Goal: Check status: Check status

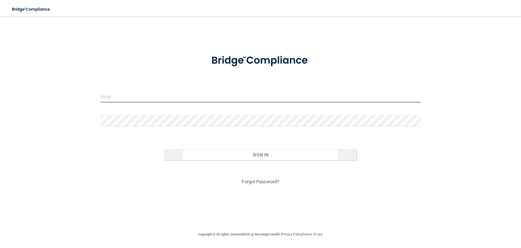
type input "[EMAIL_ADDRESS][DOMAIN_NAME]"
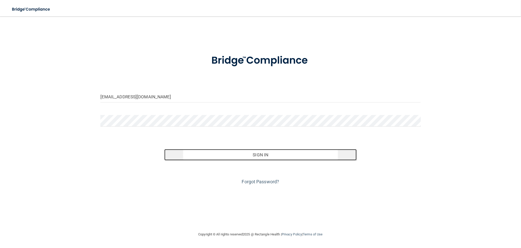
click at [242, 159] on button "Sign In" at bounding box center [260, 154] width 192 height 11
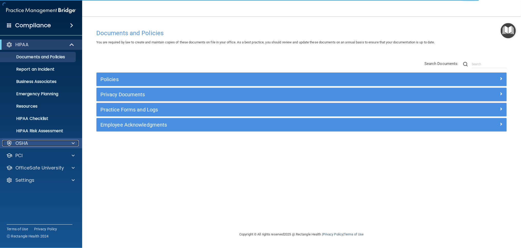
click at [71, 141] on div at bounding box center [72, 143] width 13 height 6
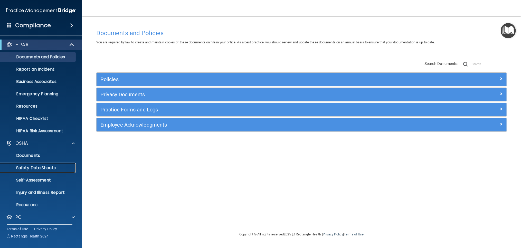
click at [38, 167] on p "Safety Data Sheets" at bounding box center [38, 167] width 70 height 5
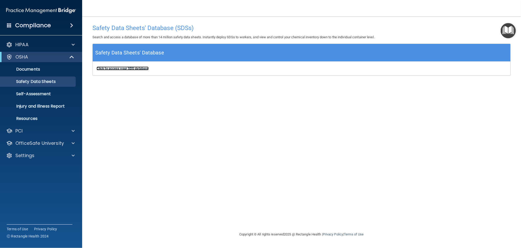
click at [129, 67] on b "Click to access your SDS database" at bounding box center [123, 68] width 52 height 4
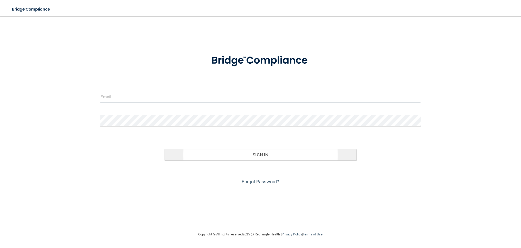
type input "[EMAIL_ADDRESS][DOMAIN_NAME]"
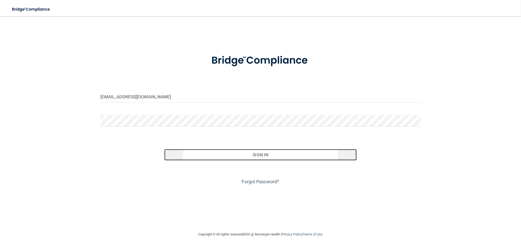
click at [227, 156] on button "Sign In" at bounding box center [260, 154] width 192 height 11
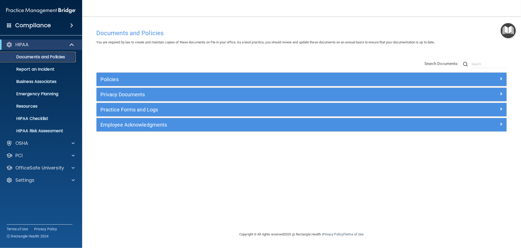
click at [51, 60] on link "Documents and Policies" at bounding box center [35, 57] width 81 height 10
click at [66, 23] on div "Compliance" at bounding box center [41, 25] width 82 height 11
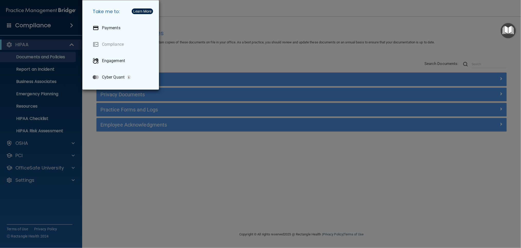
click at [24, 28] on div "Take me to: Payments Compliance Engagement Cyber Quant" at bounding box center [260, 124] width 521 height 248
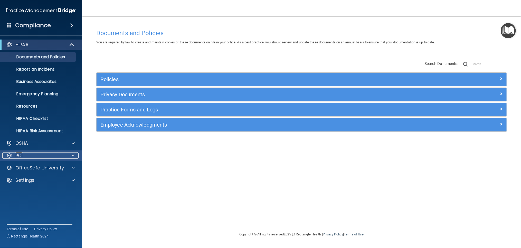
click at [63, 152] on div "PCI" at bounding box center [34, 155] width 64 height 6
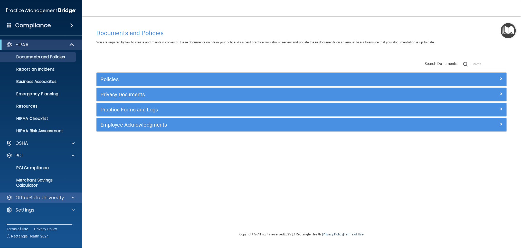
click at [73, 203] on div "OfficeSafe University" at bounding box center [41, 198] width 82 height 10
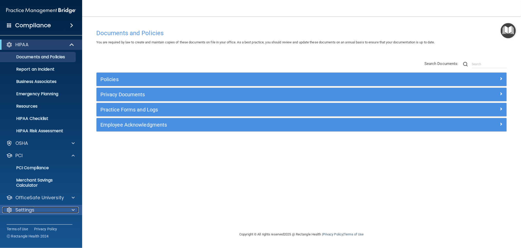
click at [75, 209] on div at bounding box center [72, 210] width 13 height 6
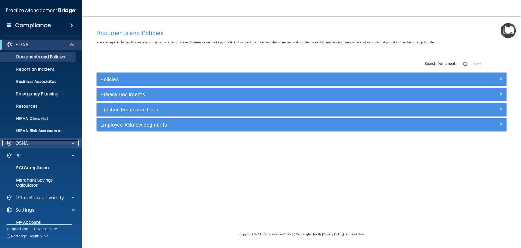
click at [50, 142] on div "OSHA" at bounding box center [34, 143] width 64 height 6
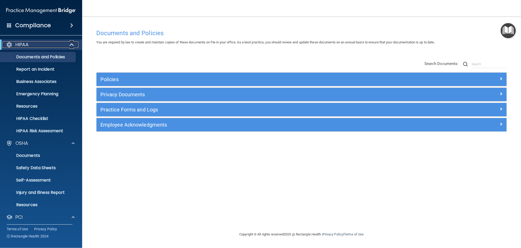
click at [70, 42] on span at bounding box center [72, 45] width 4 height 6
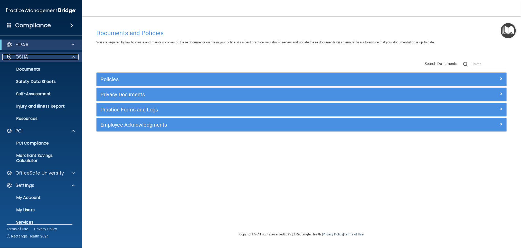
click at [74, 56] on span at bounding box center [73, 57] width 3 height 6
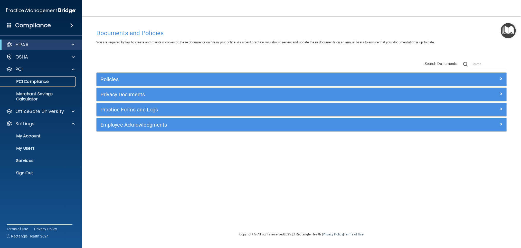
click at [48, 80] on p "PCI Compliance" at bounding box center [38, 81] width 70 height 5
click at [33, 160] on p "Services" at bounding box center [38, 160] width 70 height 5
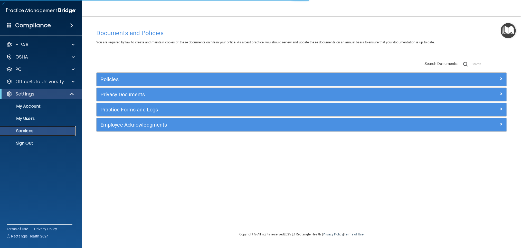
click at [28, 131] on p "Services" at bounding box center [38, 130] width 70 height 5
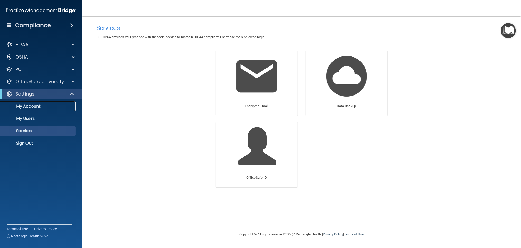
click at [34, 102] on link "My Account" at bounding box center [35, 106] width 81 height 10
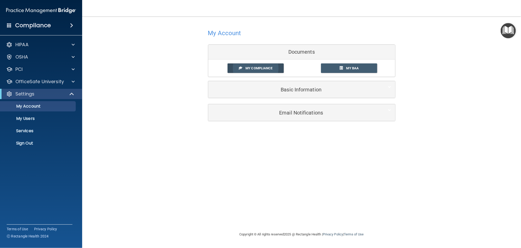
click at [270, 66] on span "My Compliance" at bounding box center [258, 68] width 27 height 4
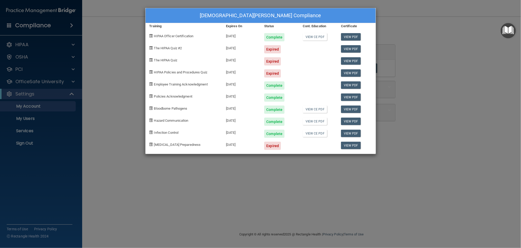
click at [297, 180] on div "[DEMOGRAPHIC_DATA][PERSON_NAME] Compliance Training Expires On Status Cont. Edu…" at bounding box center [260, 124] width 521 height 248
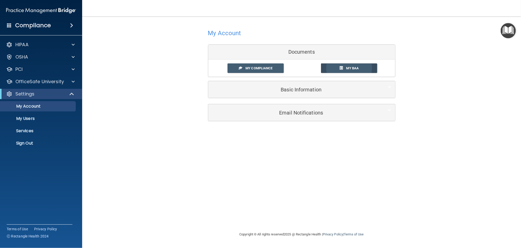
click at [334, 68] on link "My BAA" at bounding box center [349, 67] width 56 height 9
click at [55, 26] on div "Compliance" at bounding box center [41, 25] width 82 height 11
